Goal: Navigation & Orientation: Find specific page/section

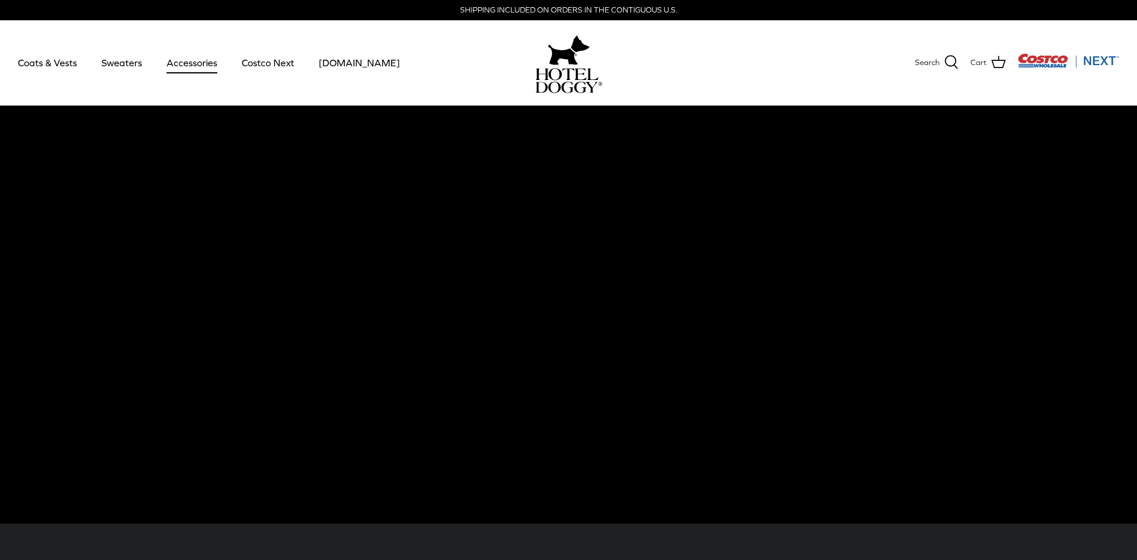
click at [182, 65] on link "Accessories" at bounding box center [192, 62] width 72 height 41
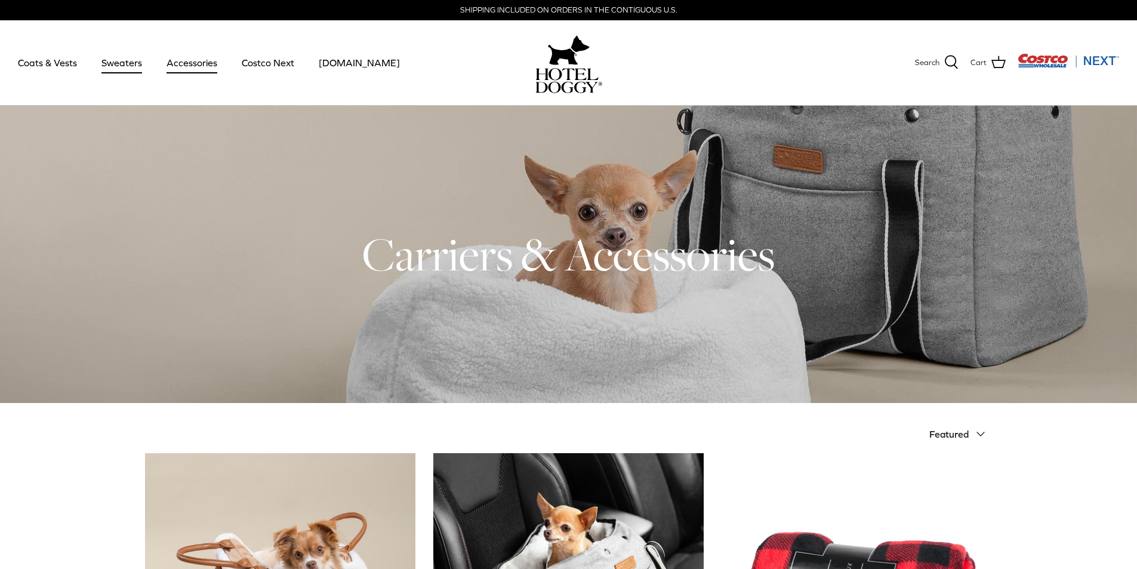
click at [127, 63] on link "Sweaters" at bounding box center [122, 62] width 62 height 41
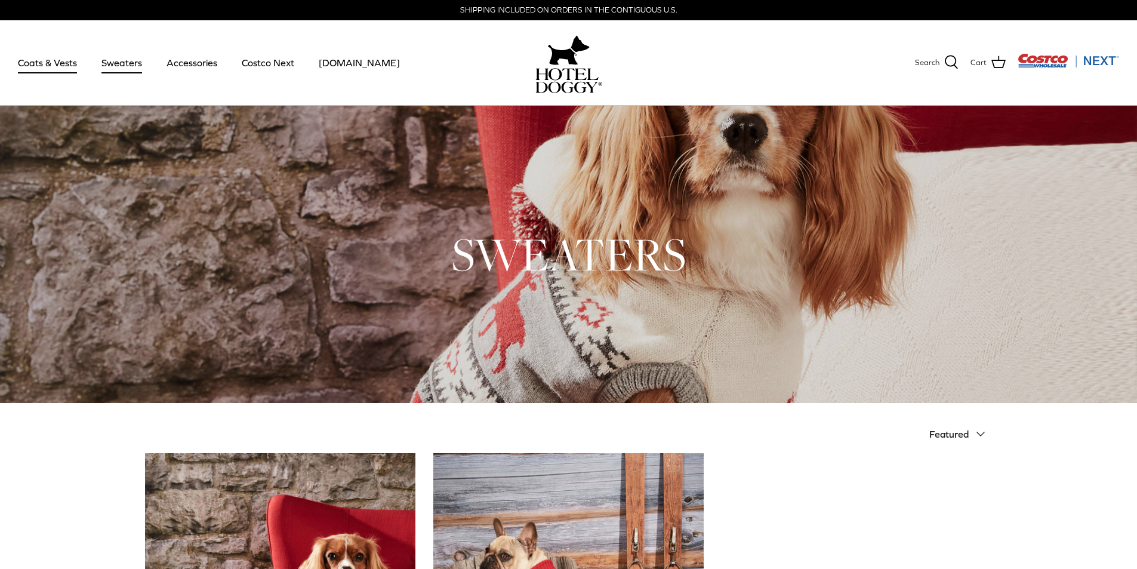
click at [41, 63] on link "Coats & Vests" at bounding box center [47, 62] width 81 height 41
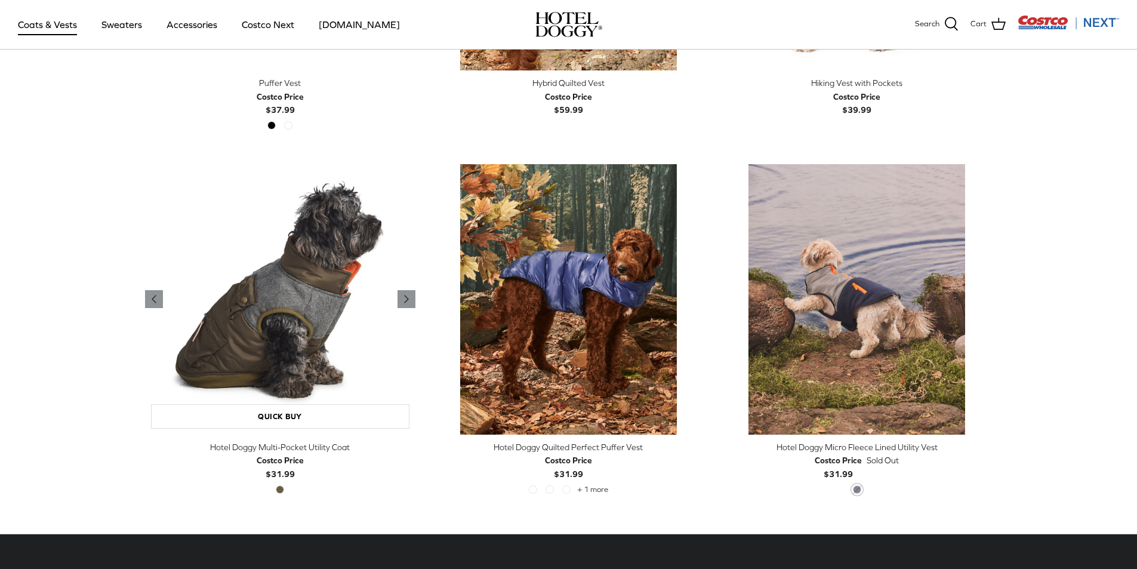
scroll to position [2603, 0]
